Goal: Task Accomplishment & Management: Manage account settings

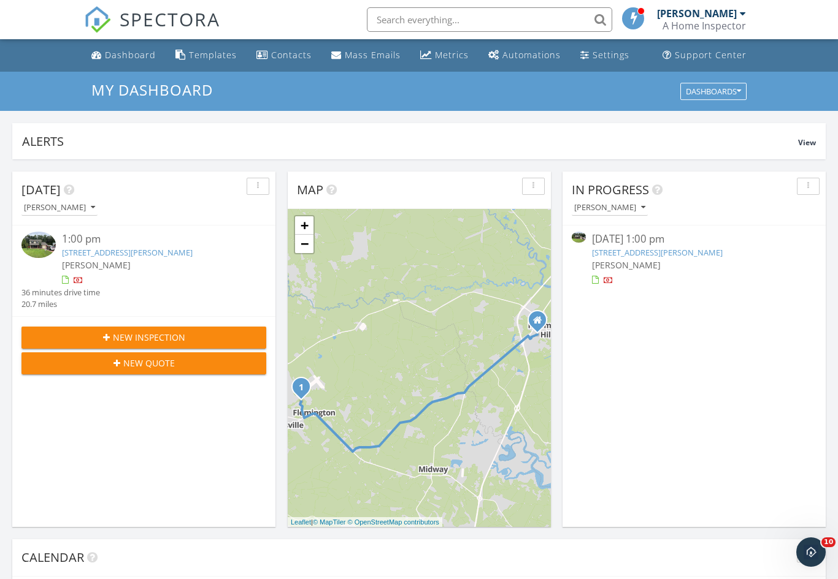
click at [682, 257] on link "[STREET_ADDRESS][PERSON_NAME]" at bounding box center [657, 252] width 131 height 11
click at [665, 251] on link "807 Sagewood Dr, Hinesville, GA 31313" at bounding box center [657, 252] width 131 height 11
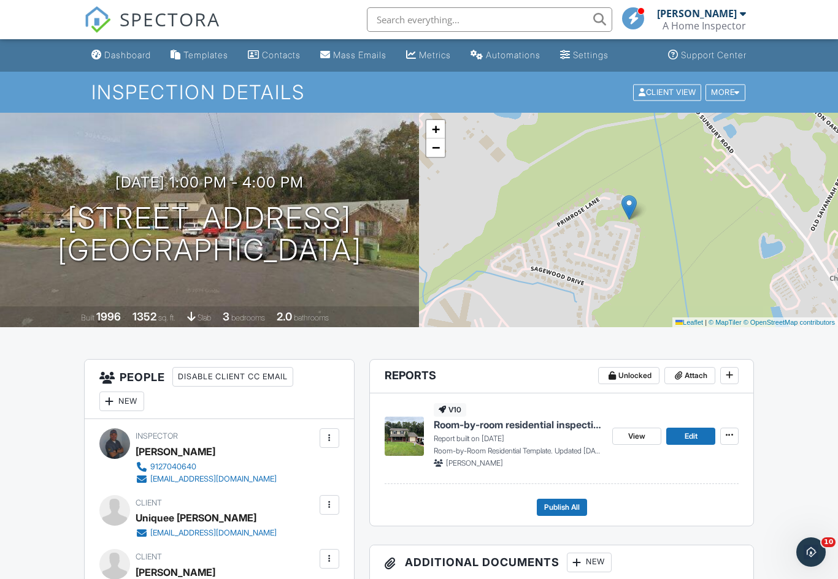
click at [690, 435] on span "Edit" at bounding box center [690, 436] width 13 height 12
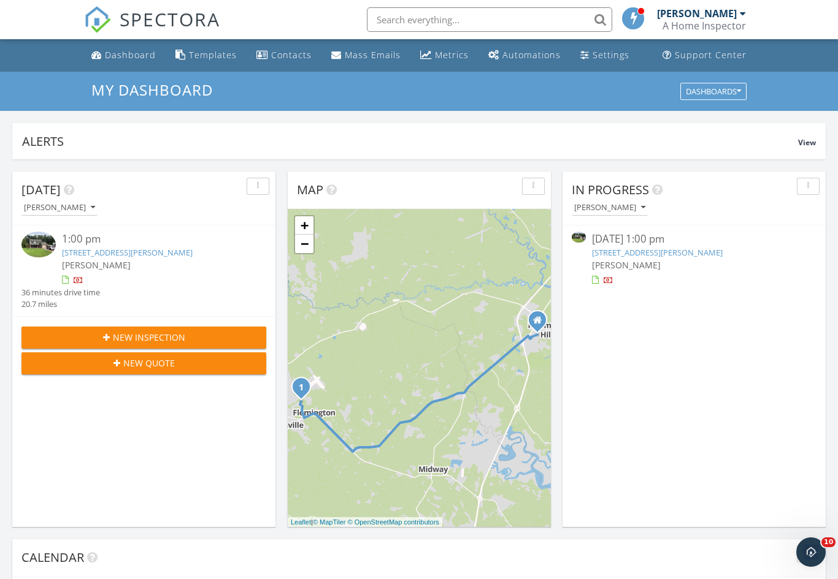
click at [689, 264] on div "[PERSON_NAME]" at bounding box center [694, 265] width 204 height 13
click at [695, 251] on link "807 Sagewood Dr, Hinesville, GA 31313" at bounding box center [657, 252] width 131 height 11
click at [703, 253] on link "807 Sagewood Dr, Hinesville, GA 31313" at bounding box center [657, 252] width 131 height 11
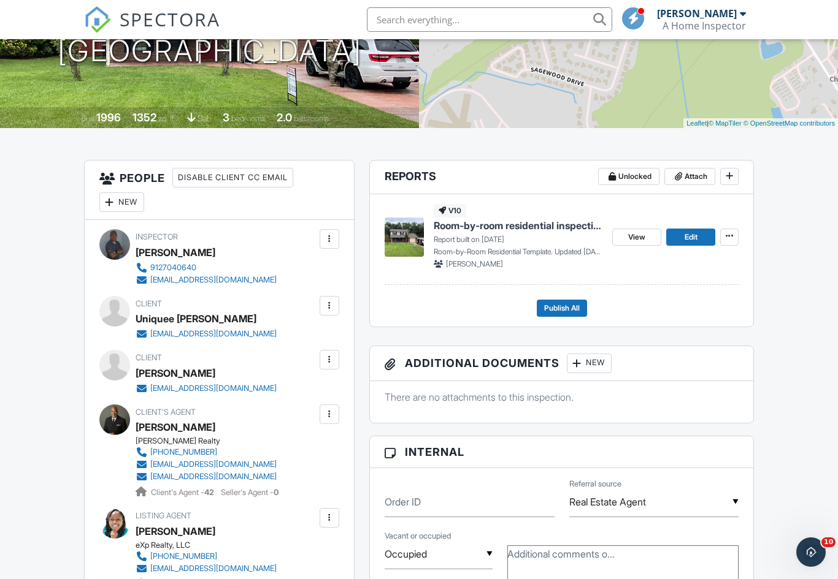
scroll to position [199, 0]
click at [569, 311] on span "Publish All" at bounding box center [562, 309] width 36 height 12
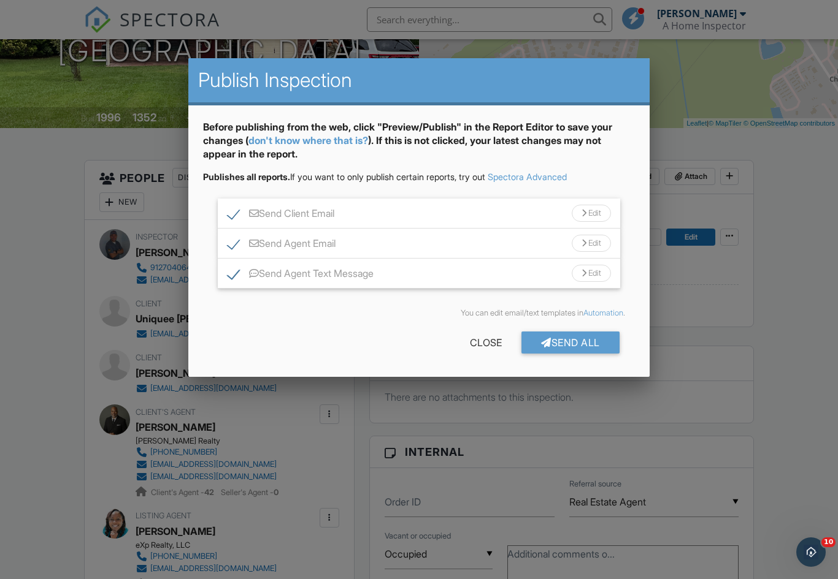
click at [581, 348] on div "Send All" at bounding box center [570, 343] width 98 height 22
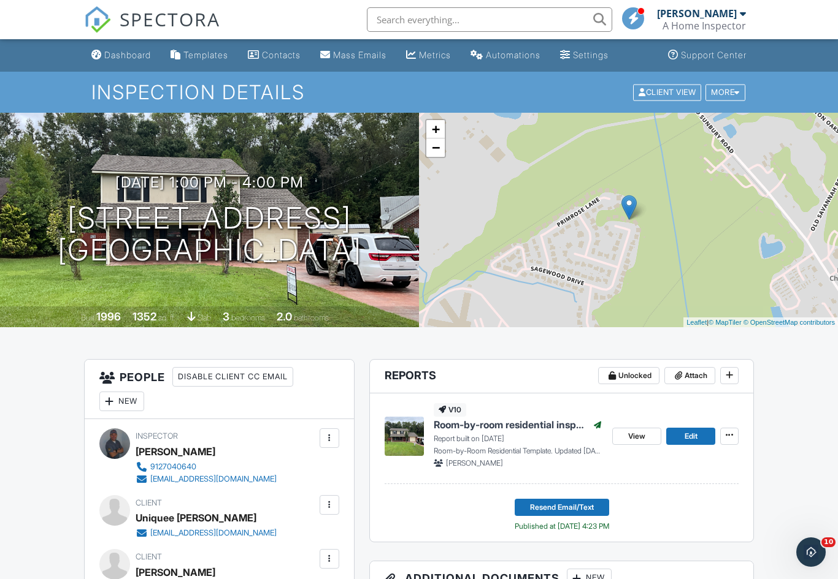
click at [104, 53] on div "Dashboard" at bounding box center [127, 55] width 47 height 10
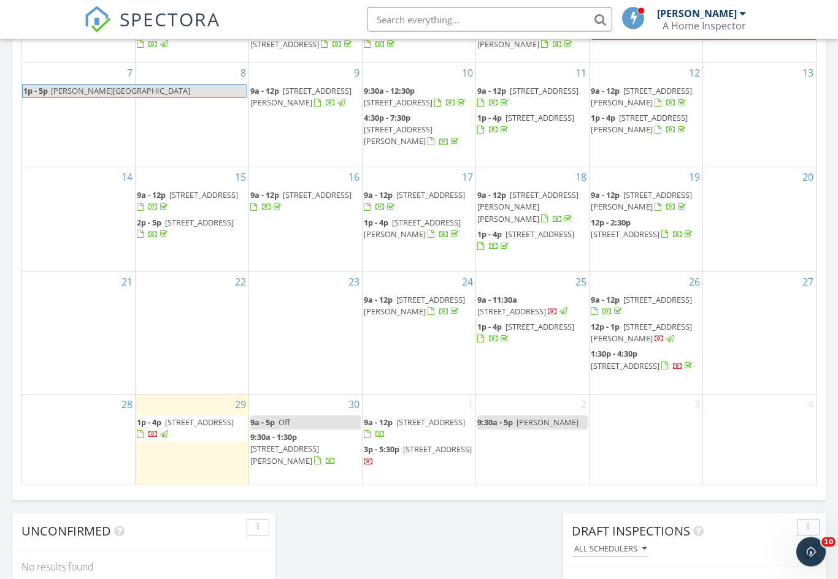
scroll to position [640, 0]
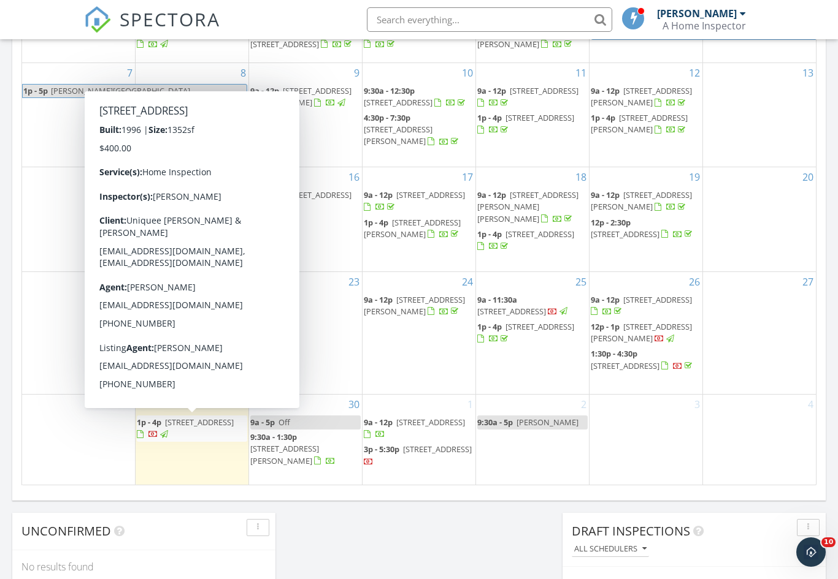
click at [156, 422] on span "1p - 4p" at bounding box center [149, 422] width 25 height 11
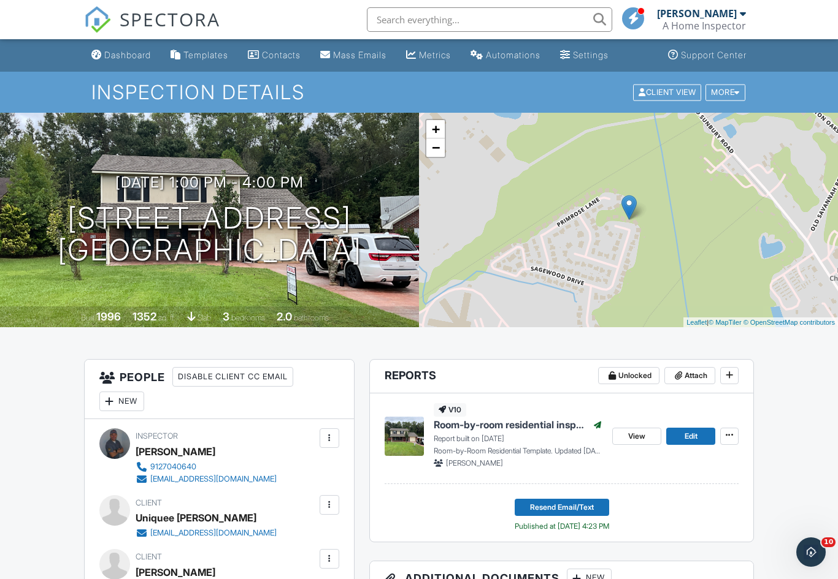
click at [93, 61] on link "Dashboard" at bounding box center [120, 55] width 69 height 23
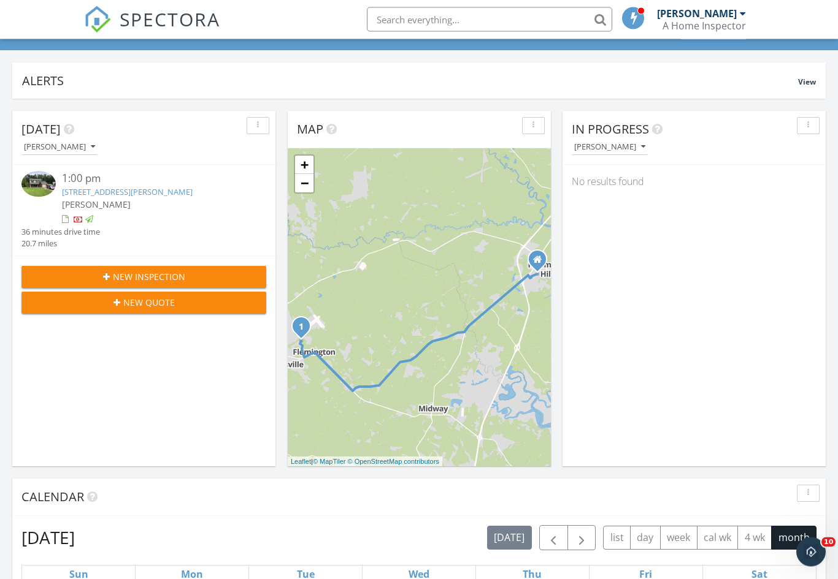
scroll to position [58, 0]
